Goal: Information Seeking & Learning: Find specific fact

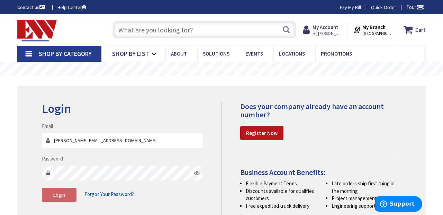
type input "[PERSON_NAME][EMAIL_ADDRESS][DOMAIN_NAME]"
click at [64, 192] on span "Login" at bounding box center [59, 195] width 12 height 7
